Goal: Task Accomplishment & Management: Complete application form

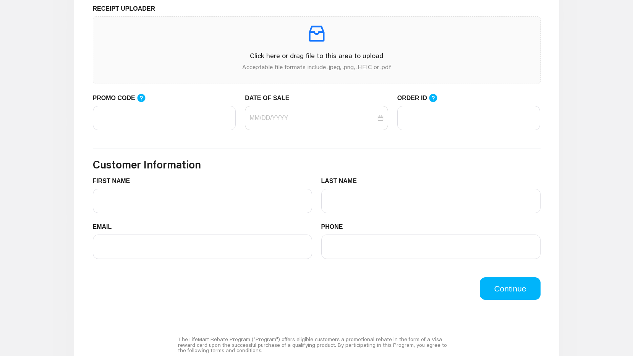
scroll to position [267, 0]
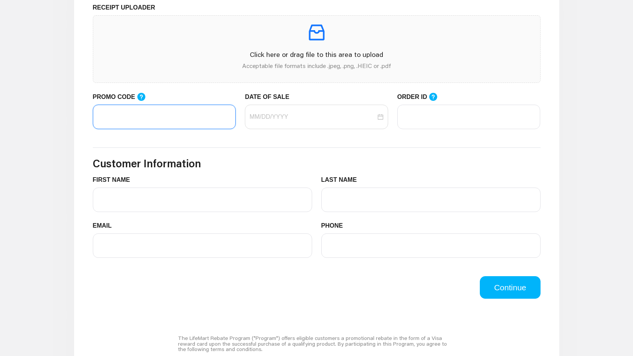
click at [176, 121] on input "PROMO CODE" at bounding box center [164, 117] width 143 height 24
paste input "LIFEMART20"
type input "LIFEMART20"
click at [294, 117] on input "DATE OF SALE" at bounding box center [312, 116] width 126 height 9
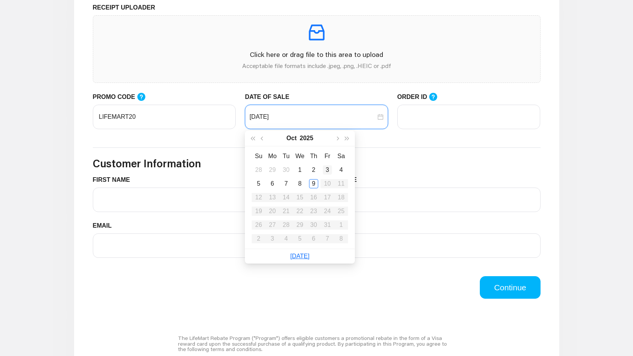
type input "10/03/2025"
type input "10/09/2025"
click at [312, 185] on div "9" at bounding box center [313, 183] width 9 height 9
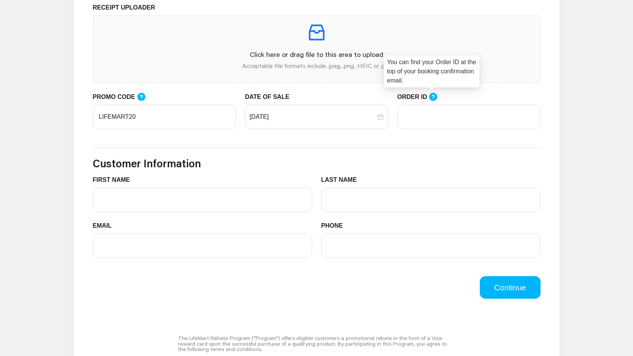
click at [433, 99] on icon at bounding box center [433, 97] width 8 height 8
click at [433, 105] on input "ORDER ID" at bounding box center [468, 117] width 143 height 24
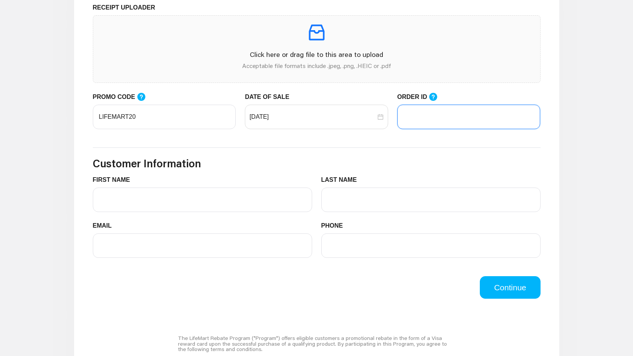
paste input "104437513"
type input "104437513"
click at [199, 188] on div "FIRST NAME" at bounding box center [202, 181] width 219 height 12
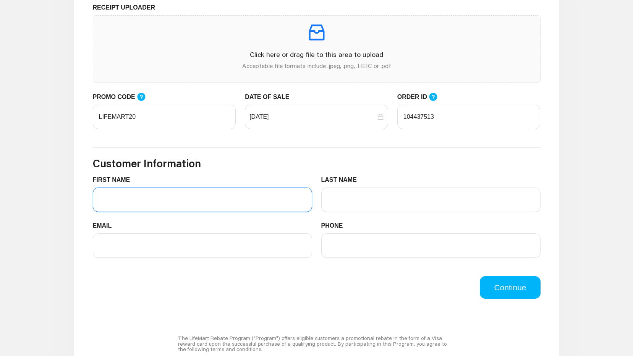
click at [233, 193] on input "FIRST NAME" at bounding box center [202, 200] width 219 height 24
type input "Pedro"
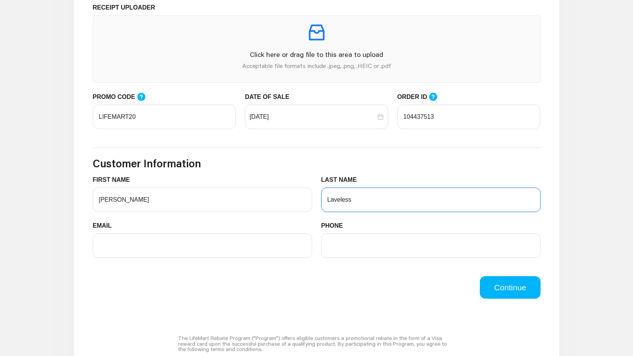
type input "Laveless"
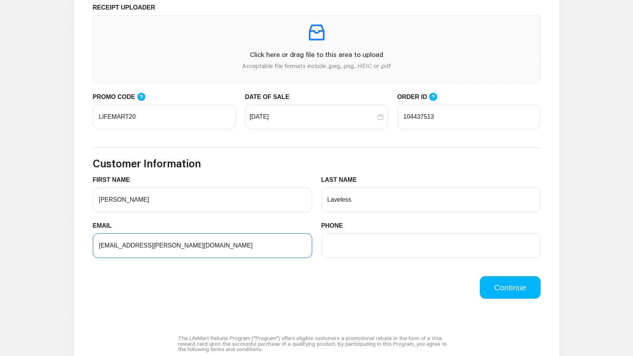
type input "mafioso.pedro@gmail.com"
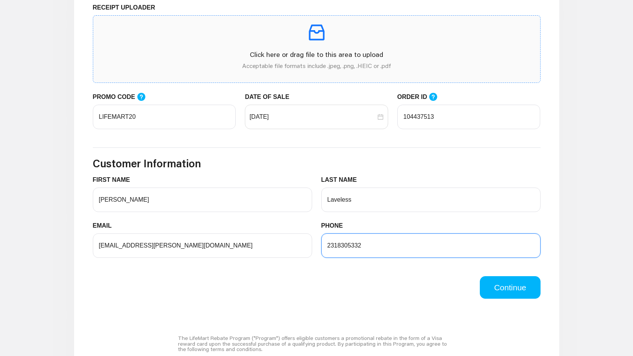
type input "2318305332"
click at [328, 40] on p at bounding box center [316, 32] width 435 height 21
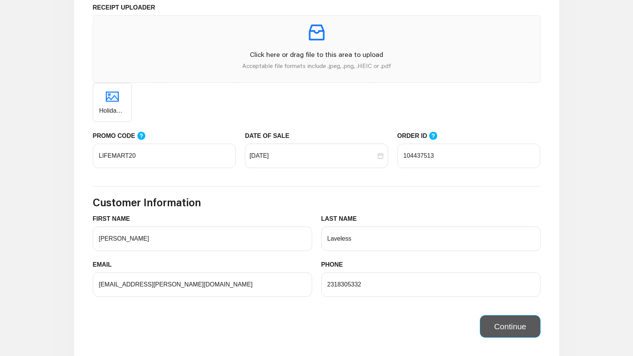
click at [526, 327] on button "Continue" at bounding box center [510, 326] width 60 height 23
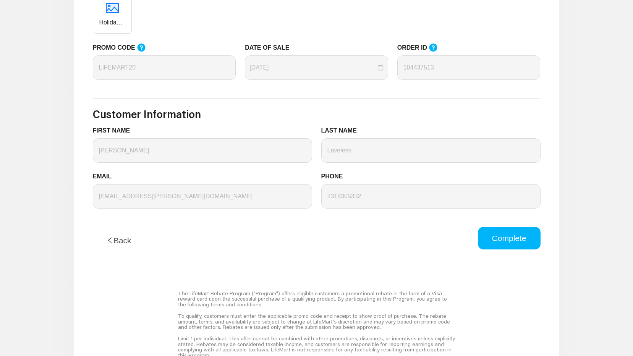
scroll to position [306, 0]
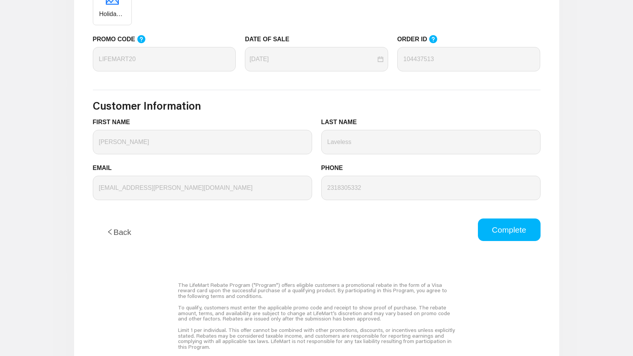
click at [518, 229] on button "Complete" at bounding box center [509, 229] width 63 height 23
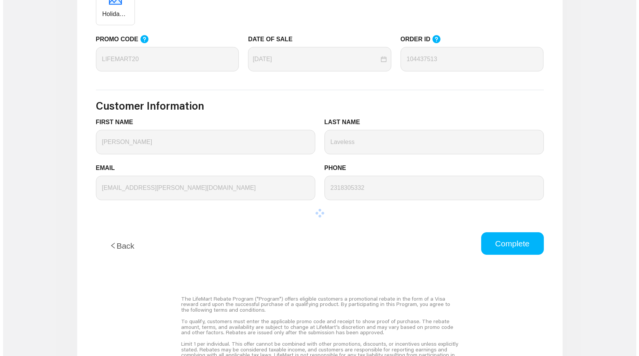
scroll to position [0, 0]
